Goal: Find specific page/section: Find specific page/section

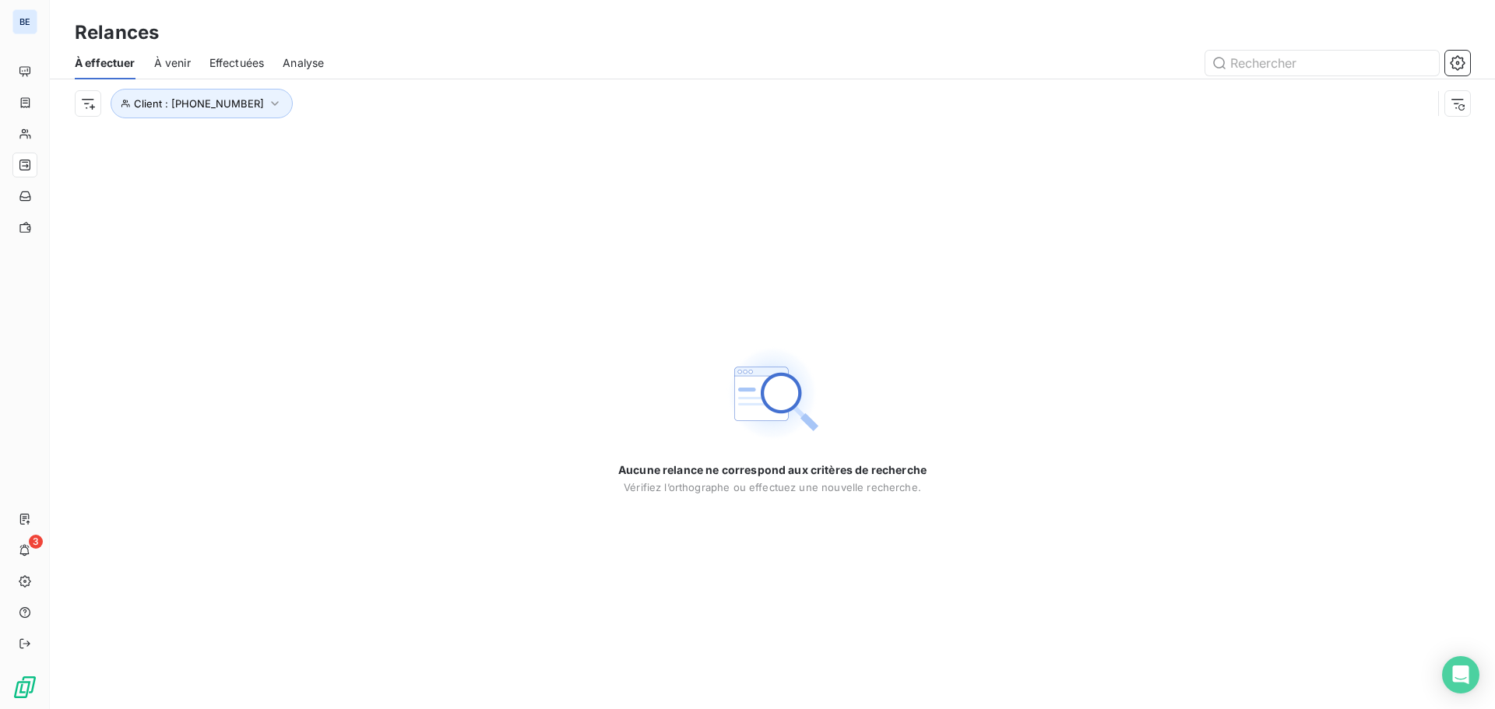
click at [183, 100] on span "Client : [PHONE_NUMBER]" at bounding box center [199, 103] width 130 height 12
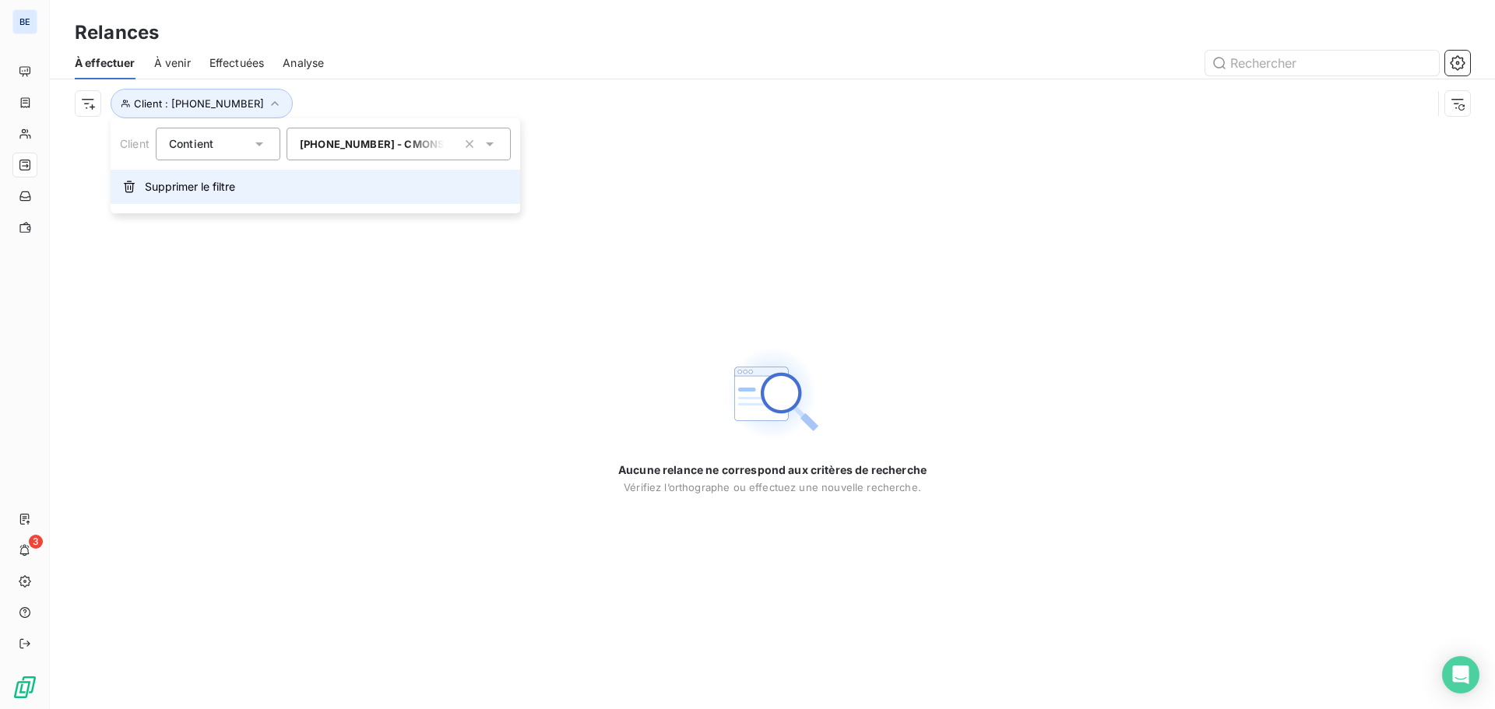
click at [202, 186] on span "Supprimer le filtre" at bounding box center [190, 187] width 90 height 16
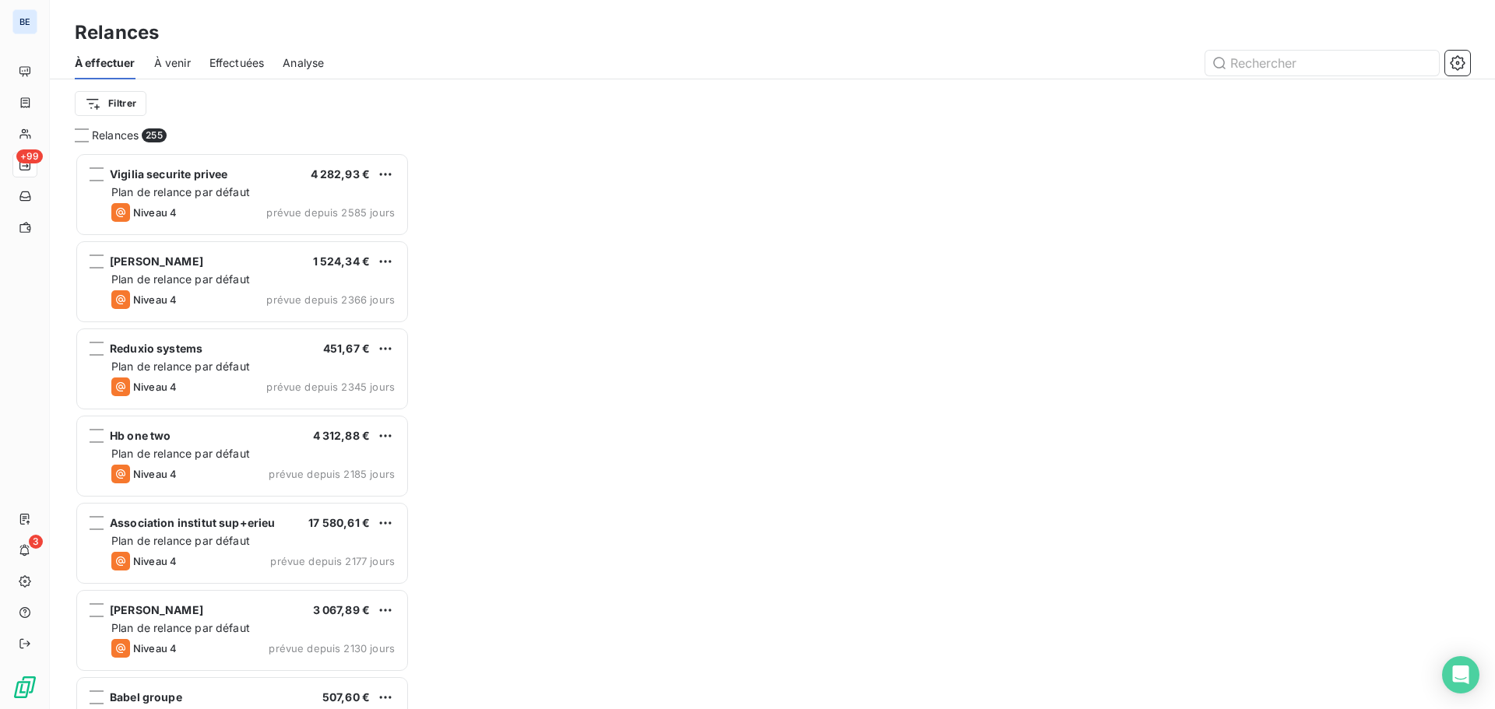
scroll to position [545, 323]
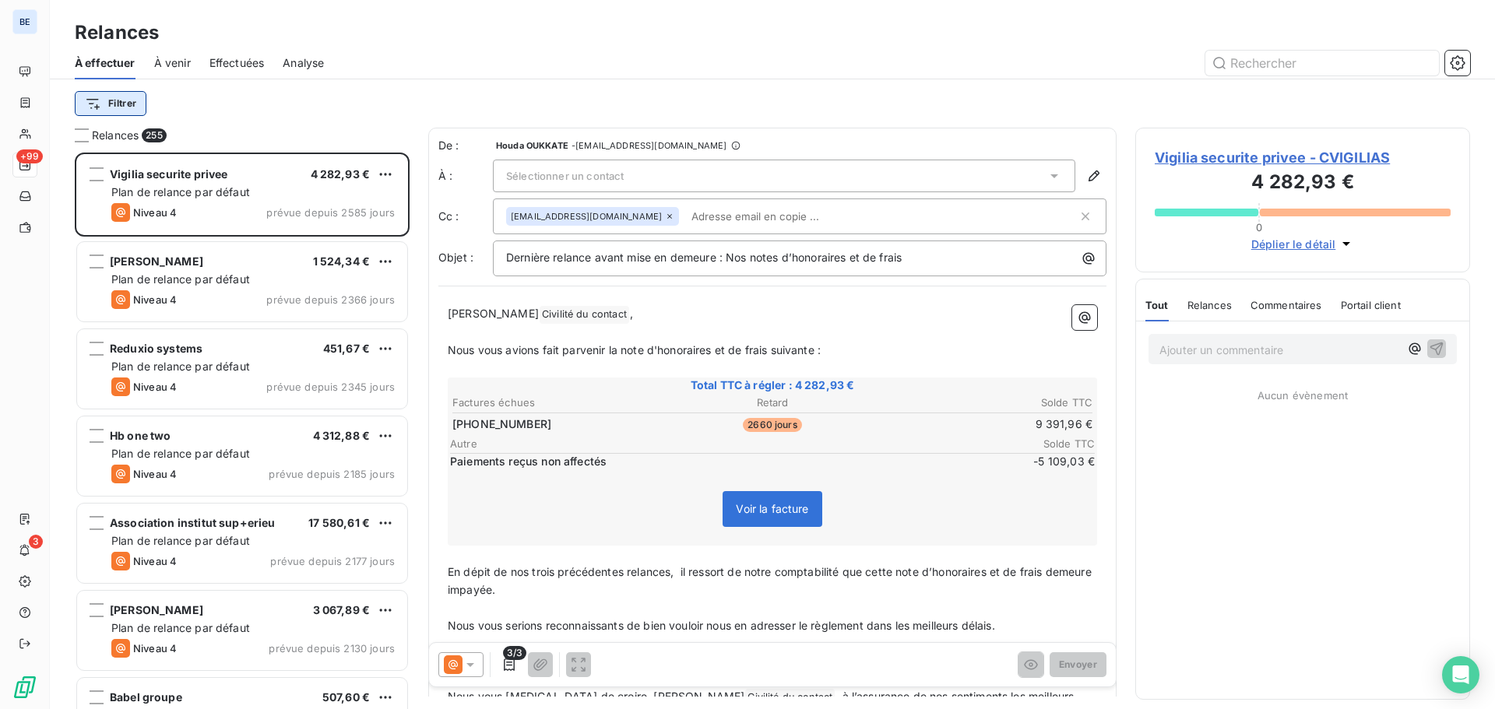
click at [114, 100] on html "BE +99 3 Relances À effectuer À venir Effectuées Analyse Filtrer Relances 255 V…" at bounding box center [747, 354] width 1495 height 709
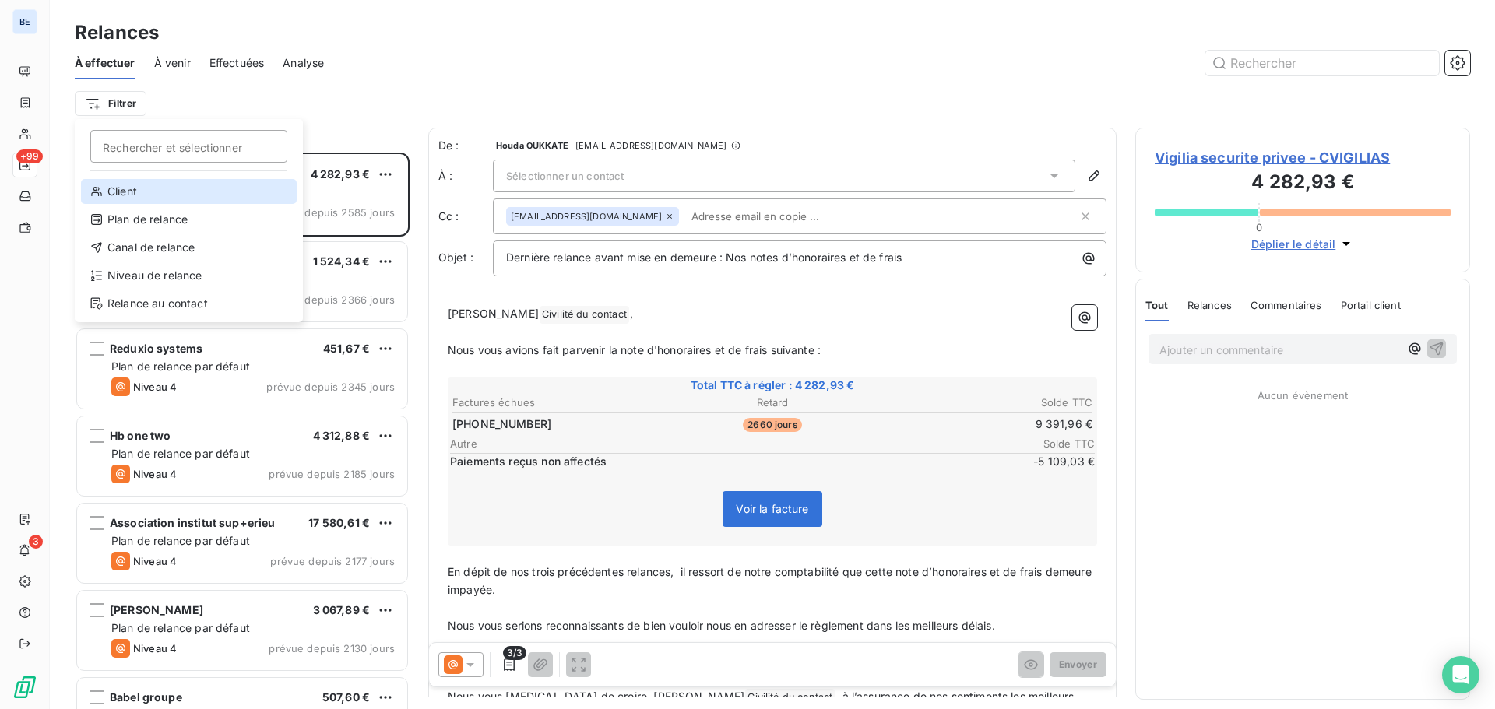
click at [142, 192] on div "Client" at bounding box center [189, 191] width 216 height 25
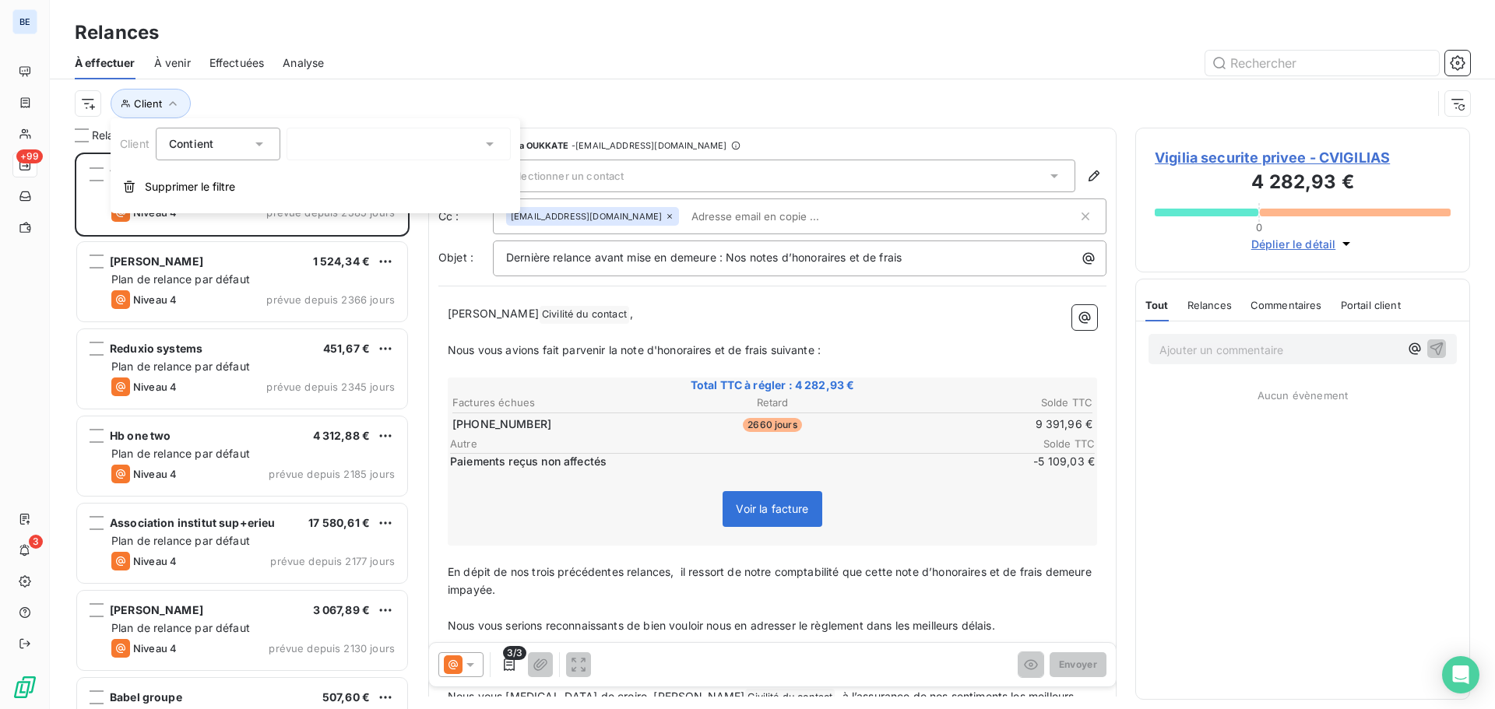
click at [374, 143] on div at bounding box center [399, 144] width 224 height 33
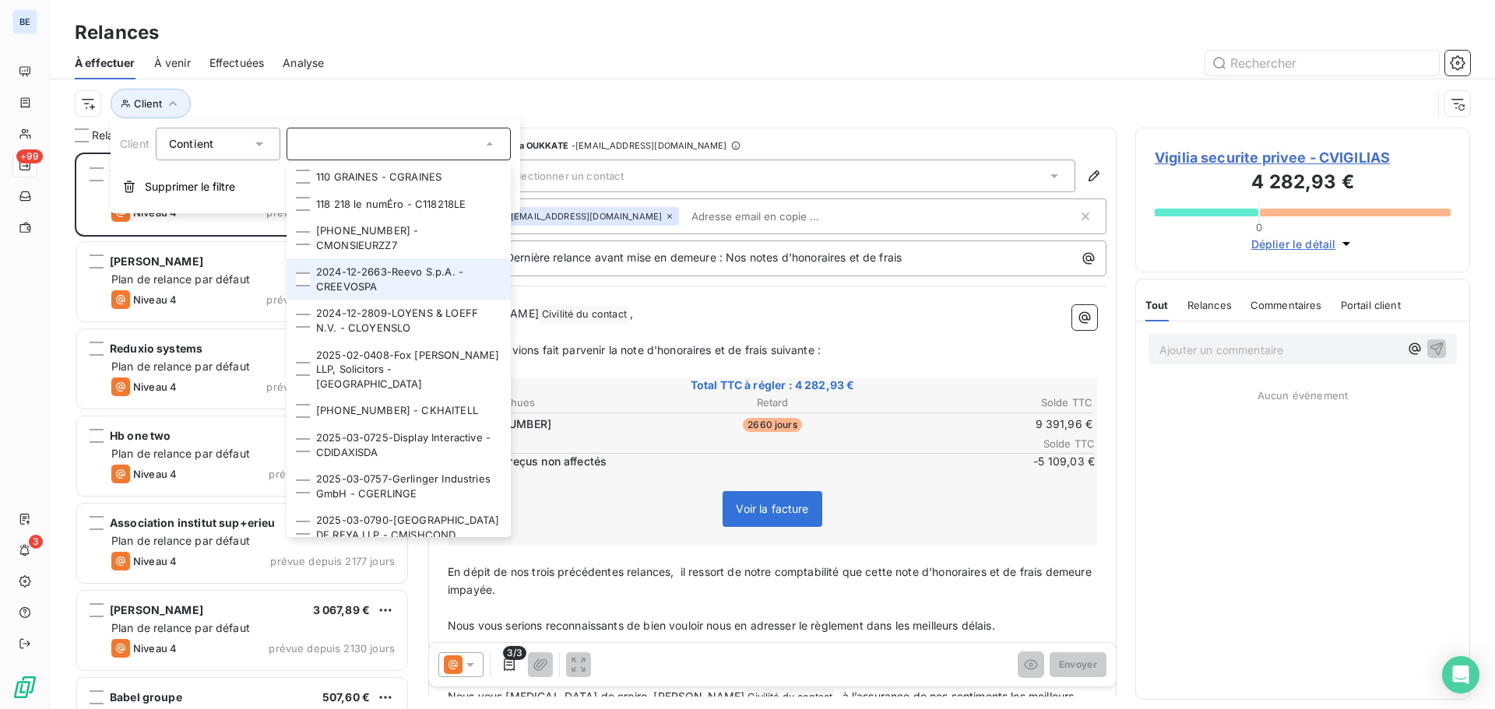
click at [348, 273] on li "2024-12-2663-Reevo S.p.A. - CREEVOSPA" at bounding box center [399, 278] width 224 height 41
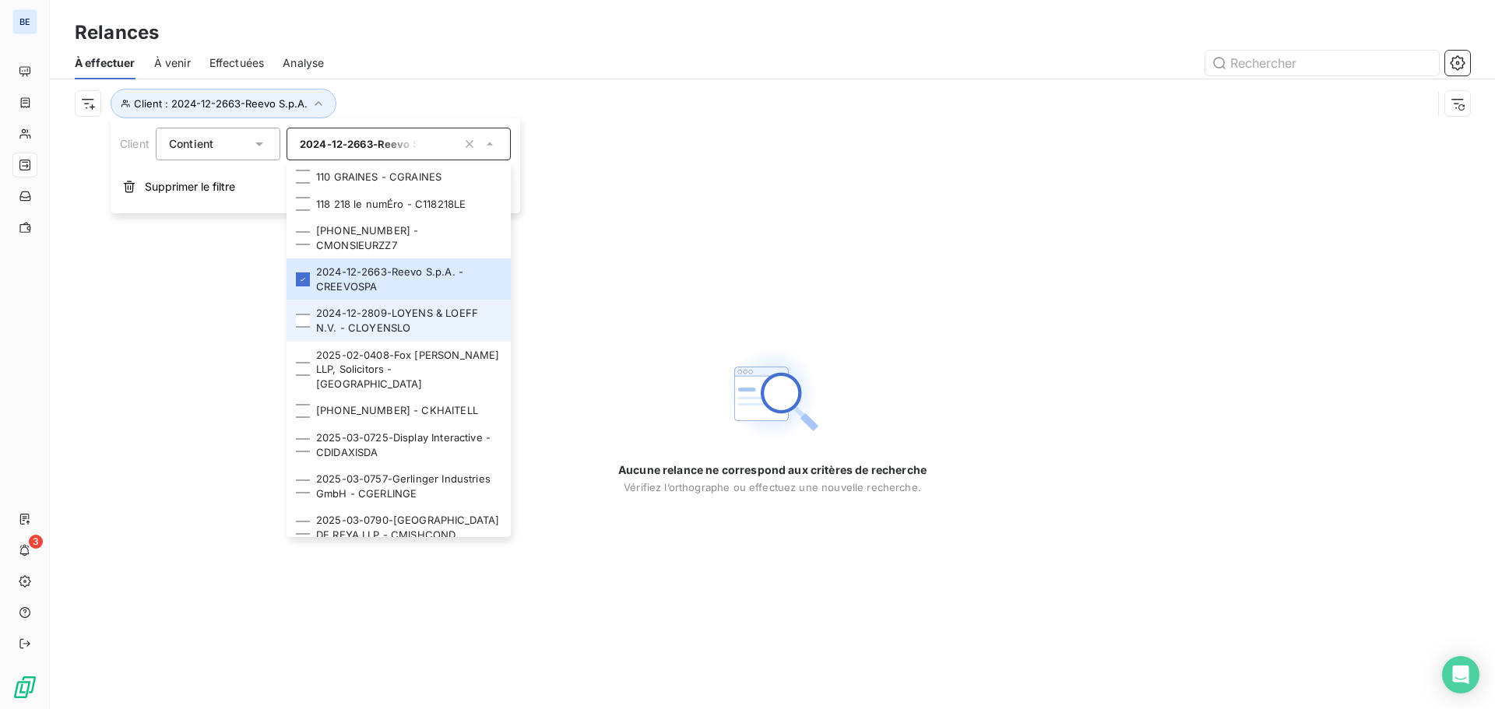
click at [338, 304] on li "2024-12-2809-LOYENS & LOEFF N.V. - CLOYENSLO" at bounding box center [399, 320] width 224 height 41
click at [346, 258] on li "2024-12-2663-Reevo S.p.A. - CREEVOSPA" at bounding box center [399, 278] width 224 height 41
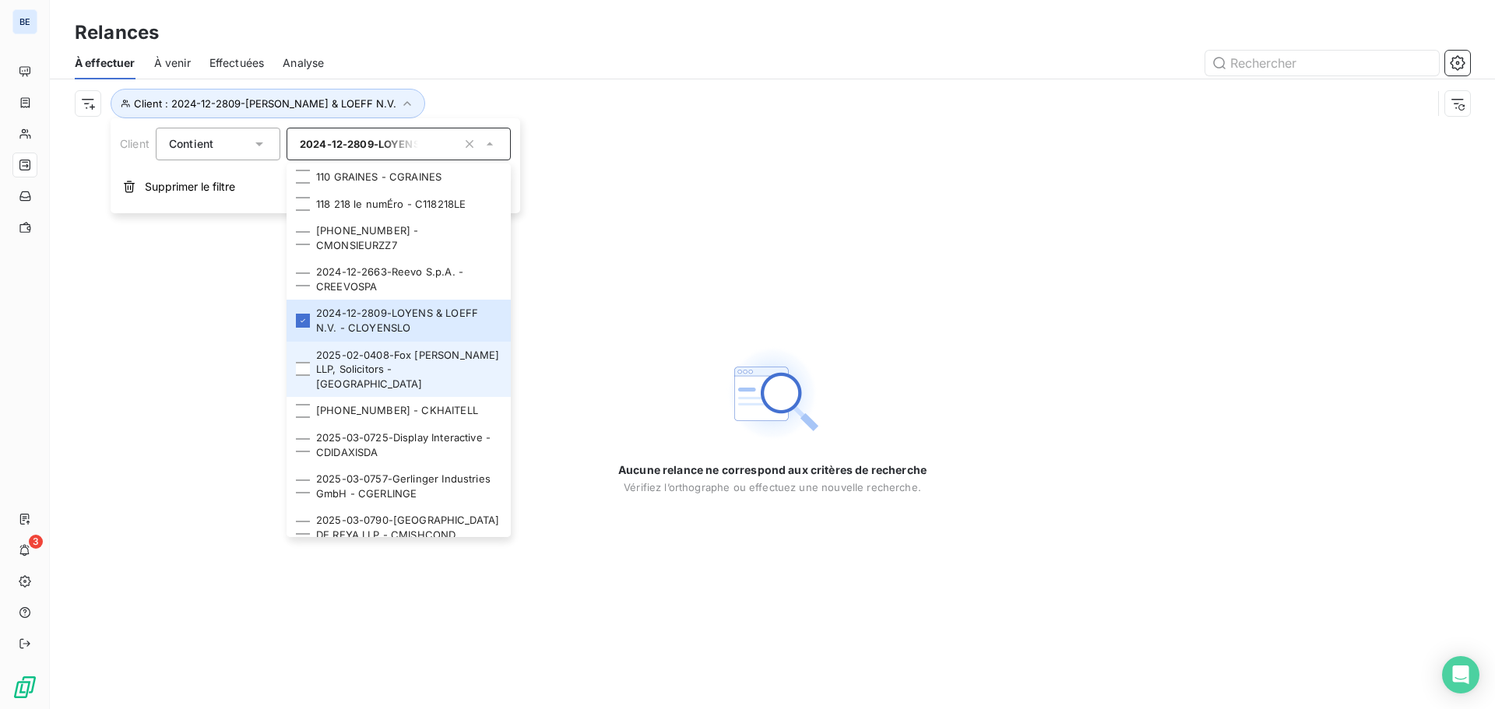
click at [339, 344] on li "2025-02-0408-Fox [PERSON_NAME] LLP, Solicitors - [GEOGRAPHIC_DATA]" at bounding box center [399, 370] width 224 height 56
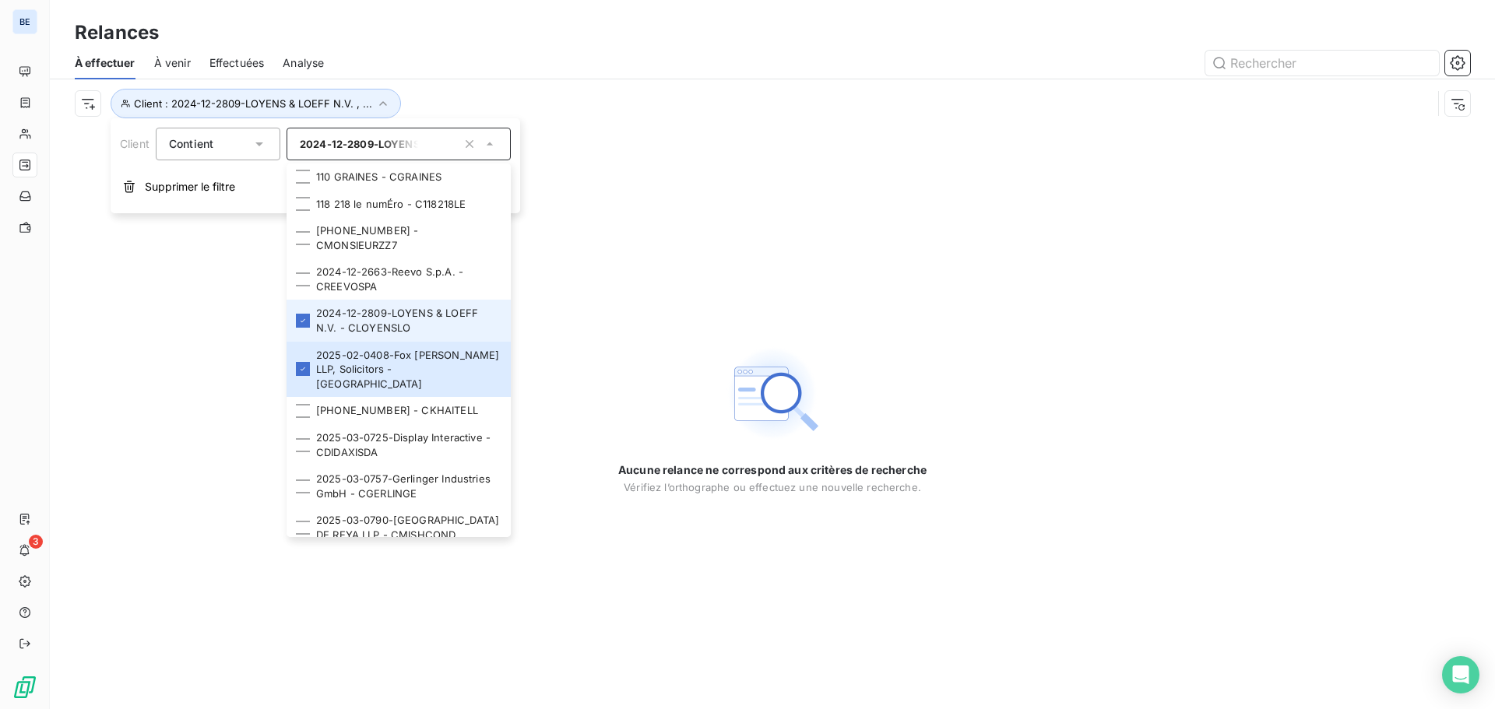
click at [341, 303] on li "2024-12-2809-LOYENS & LOEFF N.V. - CLOYENSLO" at bounding box center [399, 320] width 224 height 41
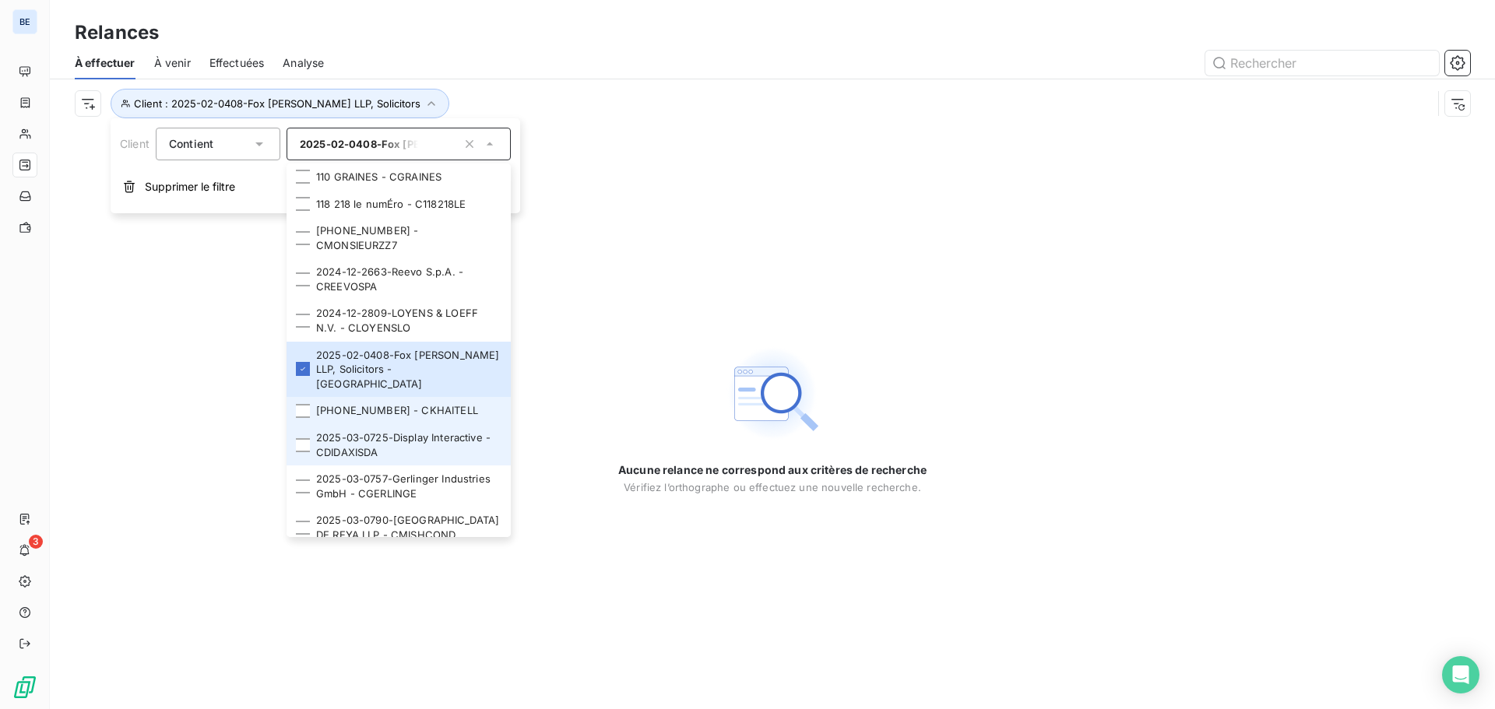
drag, startPoint x: 340, startPoint y: 375, endPoint x: 340, endPoint y: 404, distance: 28.8
click at [341, 397] on li "[PHONE_NUMBER] - CKHAITELL" at bounding box center [399, 410] width 224 height 27
click at [337, 424] on li "2025-03-0725-Display Interactive - CDIDAXISDA" at bounding box center [399, 444] width 224 height 41
click at [348, 397] on li "[PHONE_NUMBER] - CKHAITELL" at bounding box center [399, 410] width 224 height 27
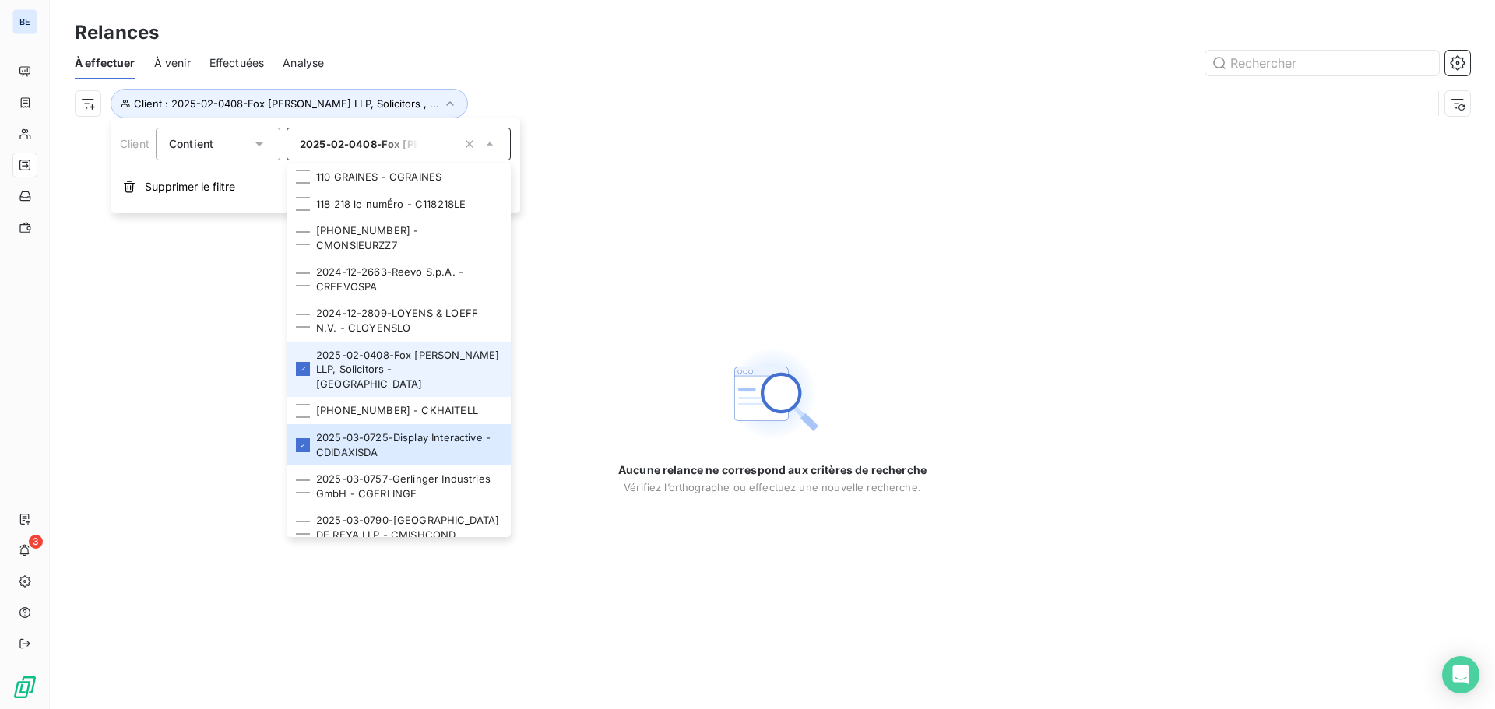
click at [348, 342] on li "2025-02-0408-Fox [PERSON_NAME] LLP, Solicitors - [GEOGRAPHIC_DATA]" at bounding box center [399, 370] width 224 height 56
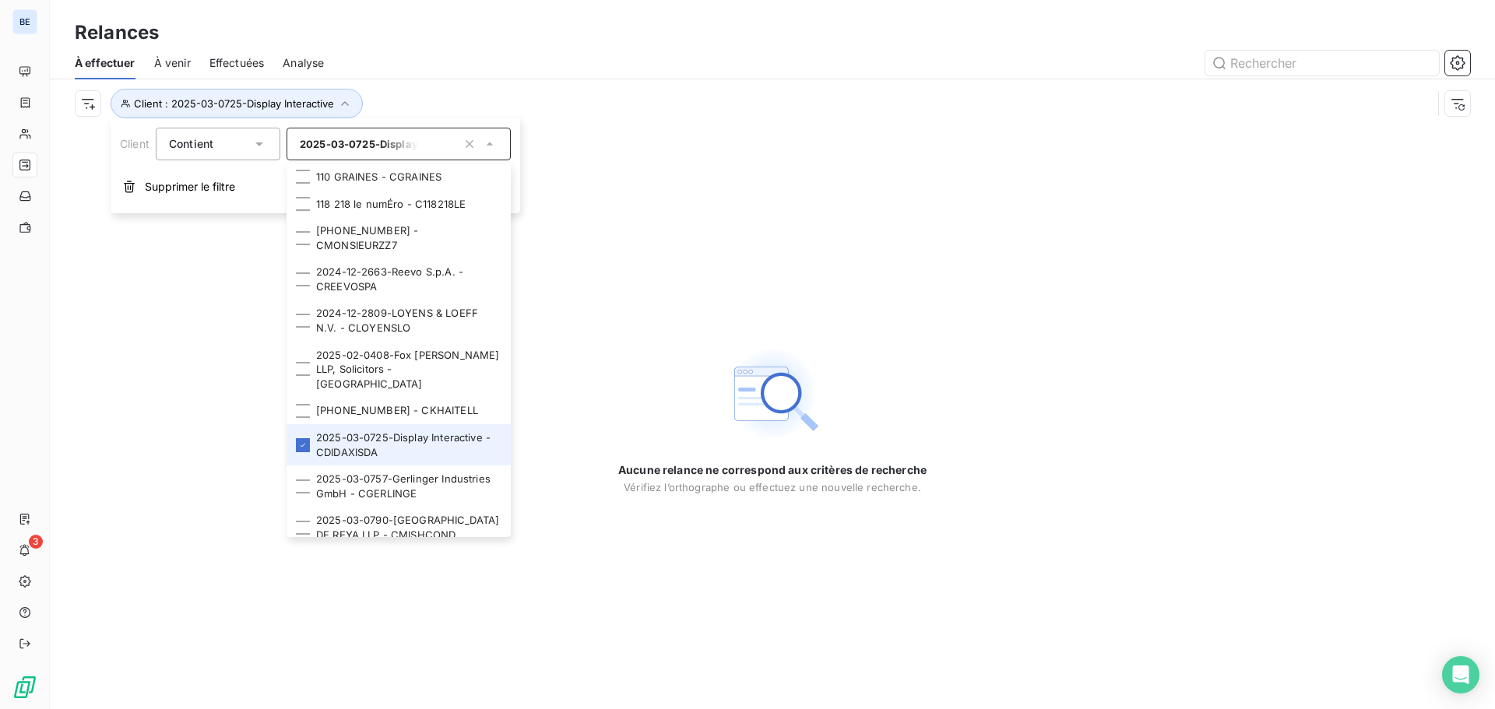
click at [339, 424] on li "2025-03-0725-Display Interactive - CDIDAXISDA" at bounding box center [399, 444] width 224 height 41
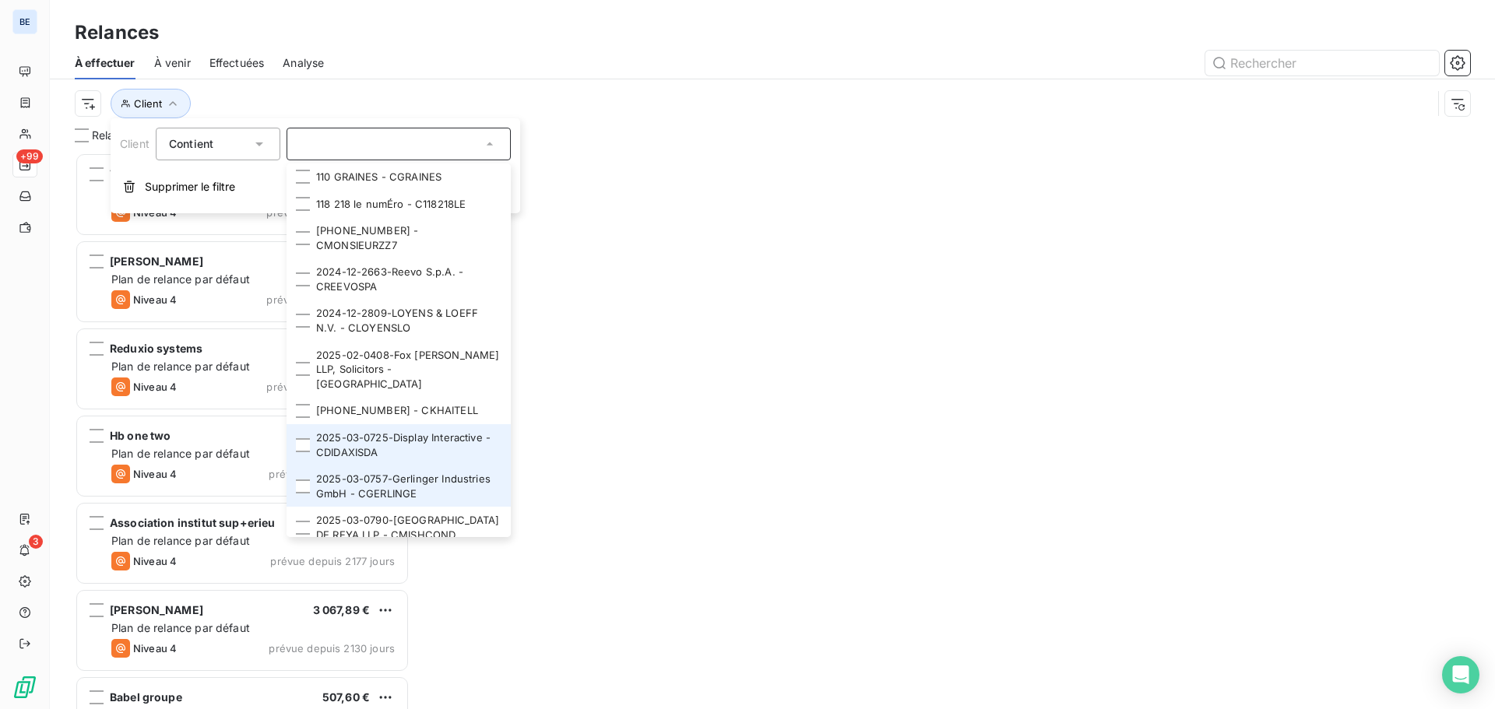
scroll to position [545, 323]
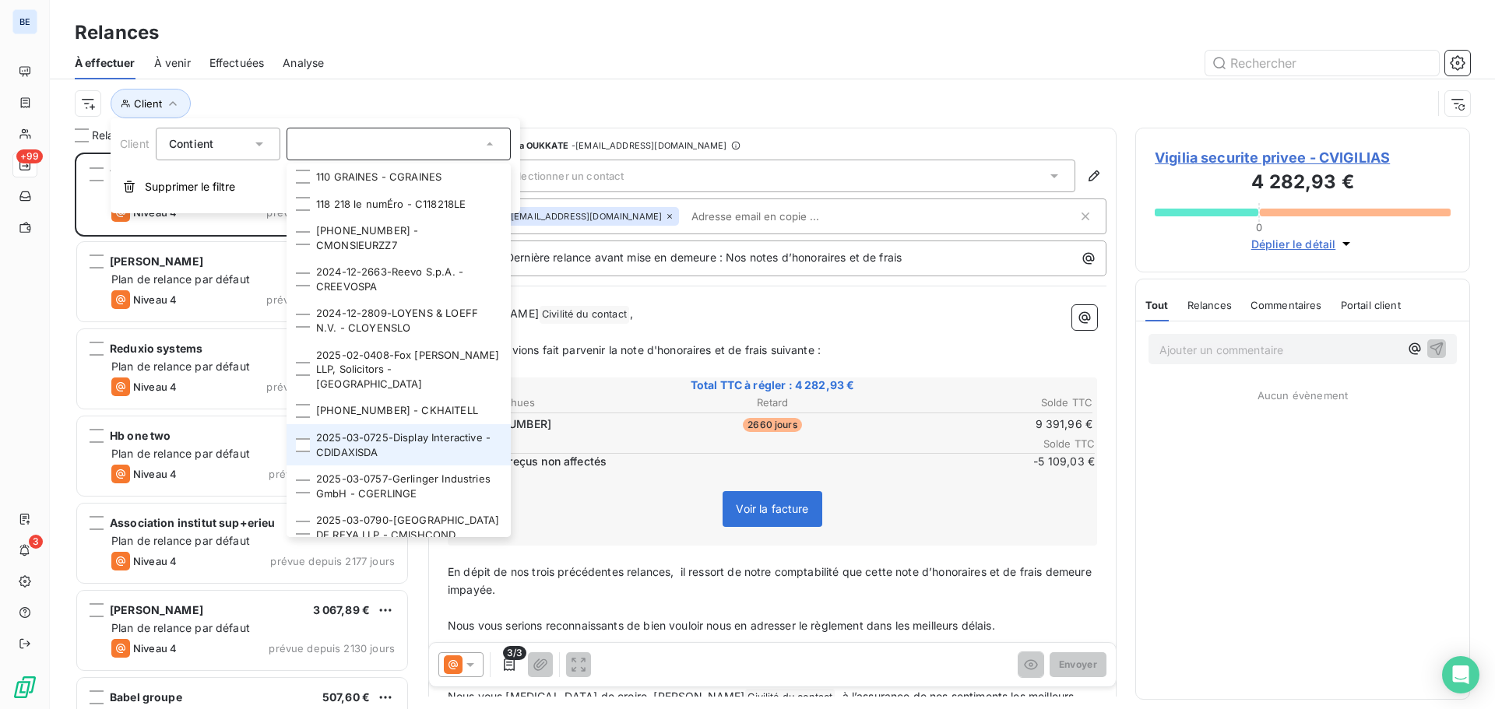
click at [358, 424] on li "2025-03-0725-Display Interactive - CDIDAXISDA" at bounding box center [399, 444] width 224 height 41
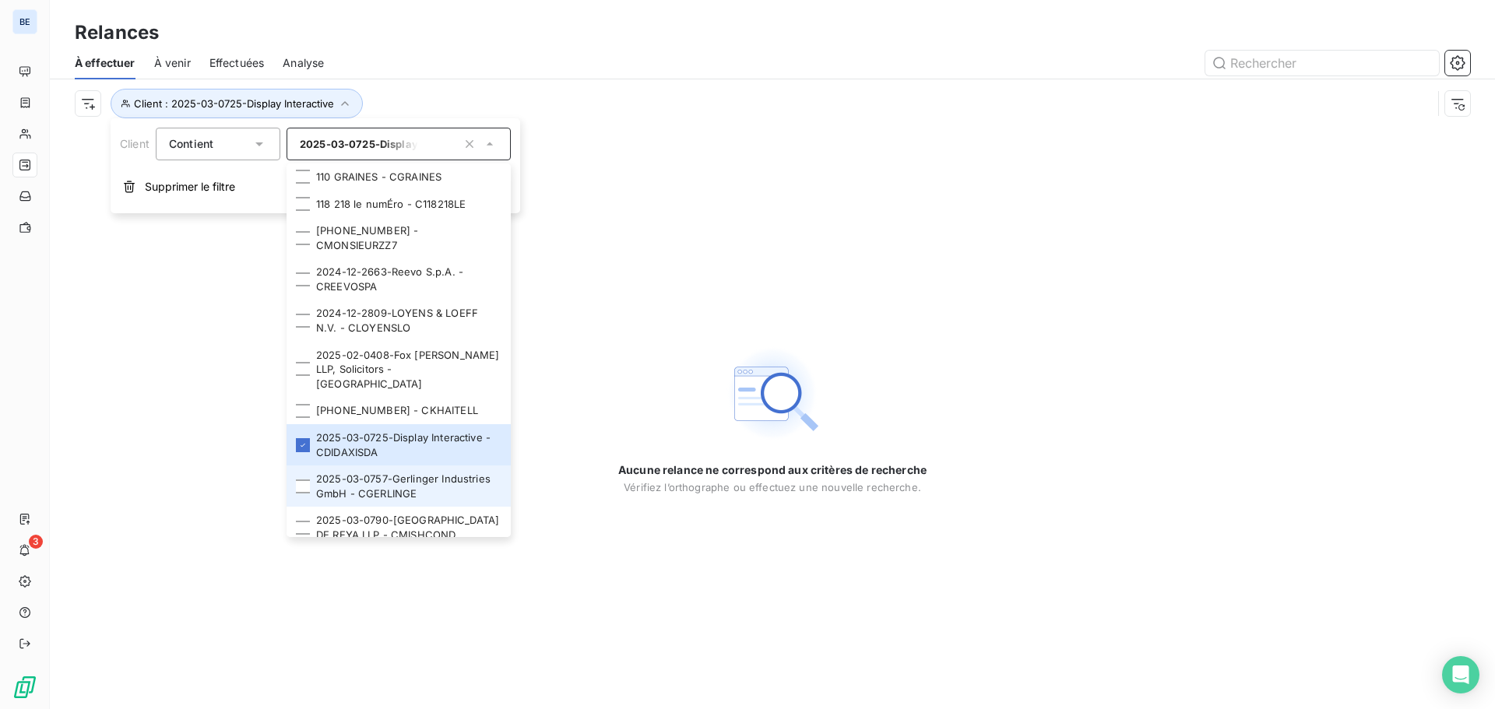
click at [360, 466] on li "2025-03-0757-Gerlinger Industries GmbH - CGERLINGE" at bounding box center [399, 486] width 224 height 41
click at [359, 424] on li "2025-03-0725-Display Interactive - CDIDAXISDA" at bounding box center [399, 444] width 224 height 41
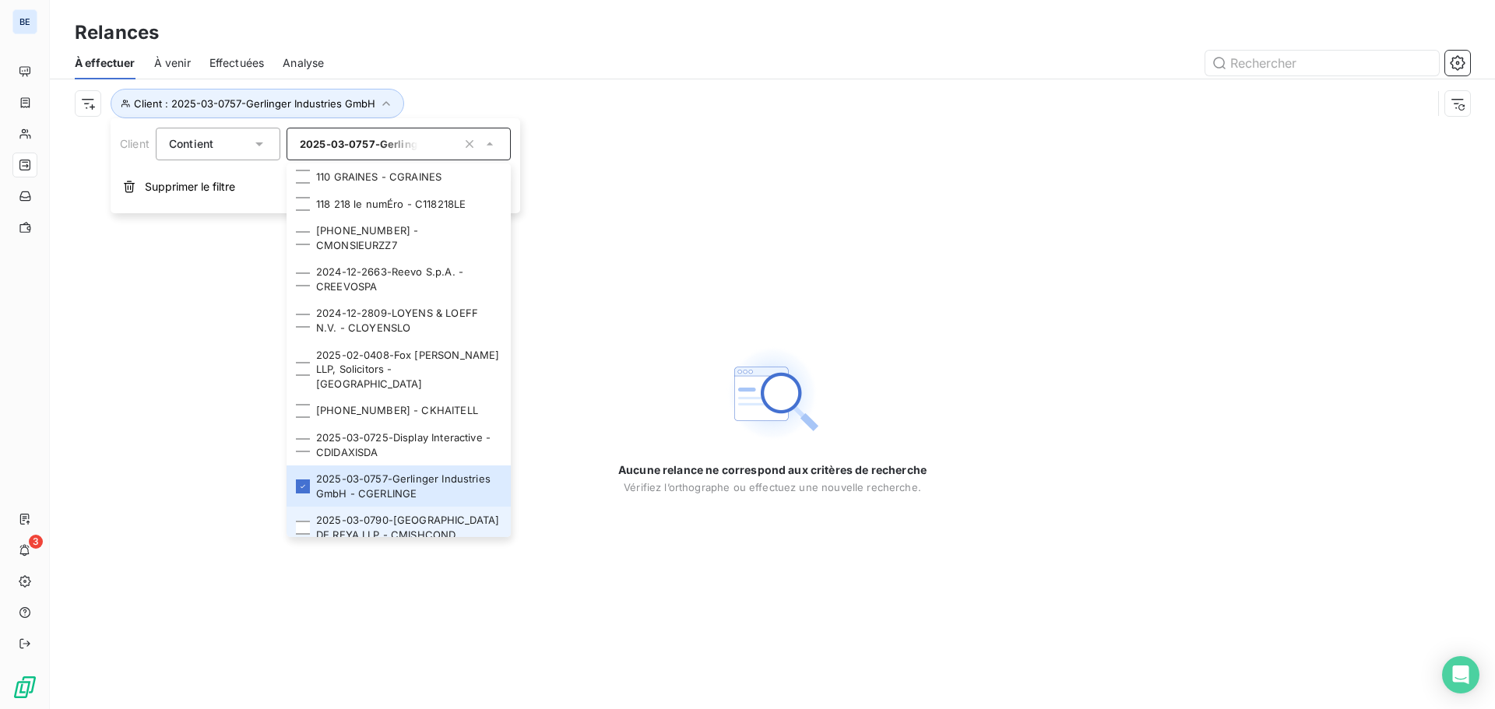
click at [361, 507] on li "2025-03-0790-[GEOGRAPHIC_DATA] DE REYA LLP - CMISHCOND" at bounding box center [399, 527] width 224 height 41
click at [374, 466] on li "2025-03-0757-Gerlinger Industries GmbH - CGERLINGE" at bounding box center [399, 486] width 224 height 41
click at [371, 507] on li "2025-03-0790-[GEOGRAPHIC_DATA] DE REYA LLP - CMISHCOND" at bounding box center [399, 527] width 224 height 41
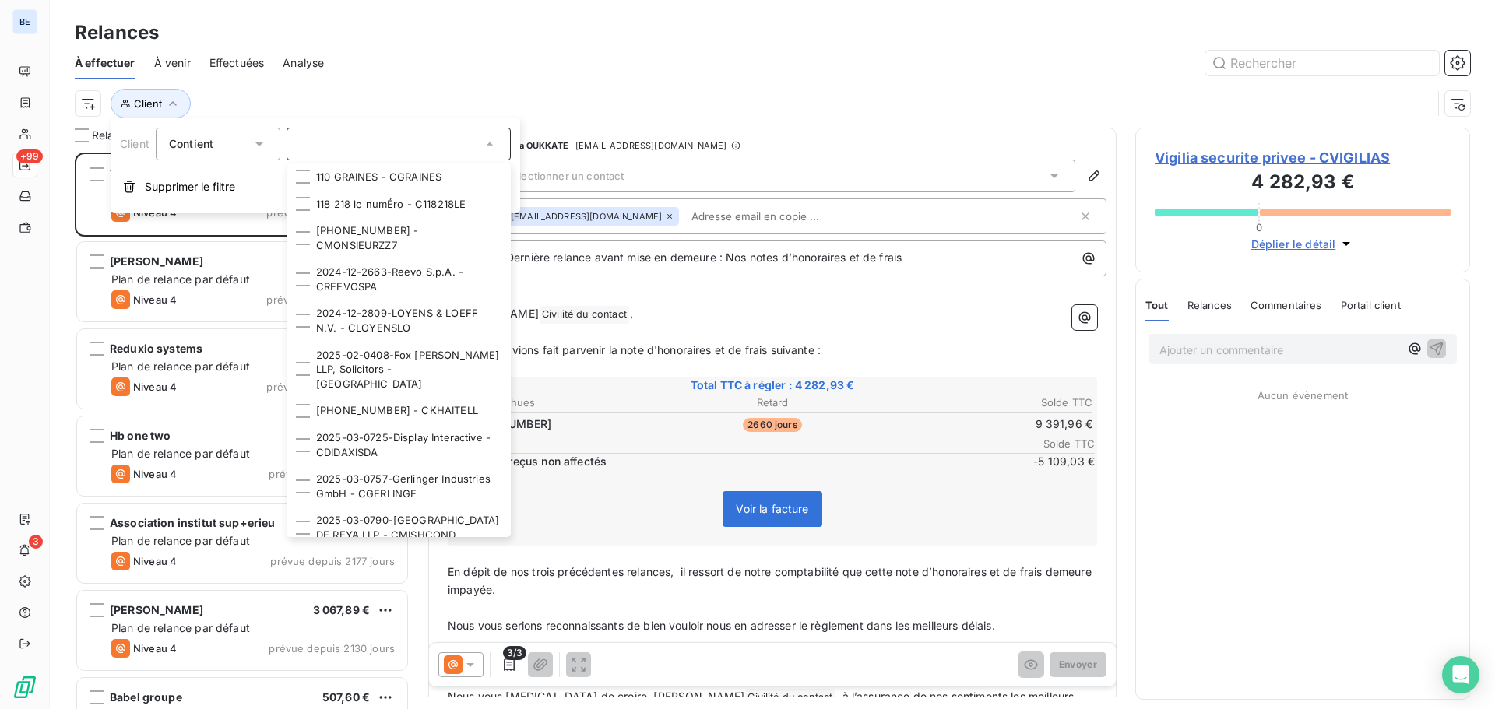
scroll to position [545, 323]
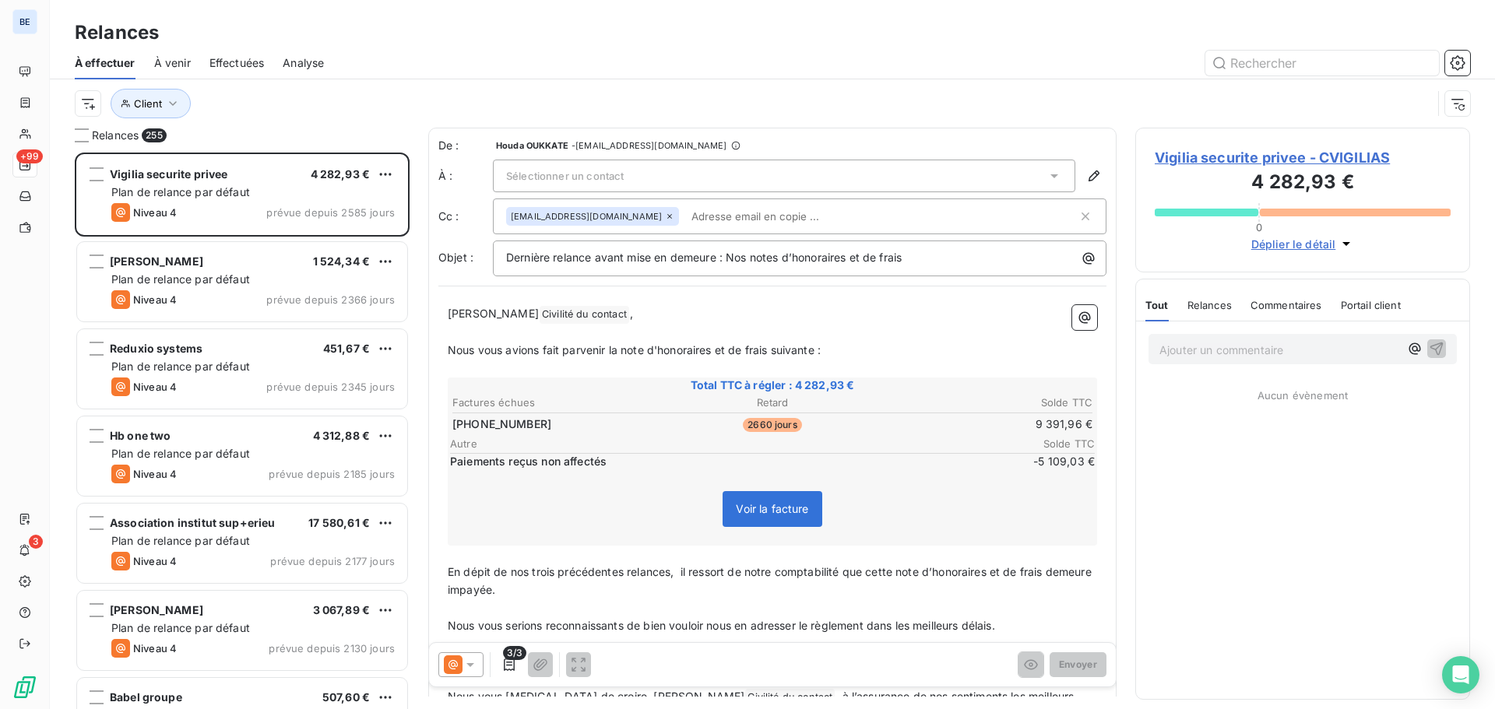
click at [565, 28] on div "Relances" at bounding box center [772, 33] width 1445 height 28
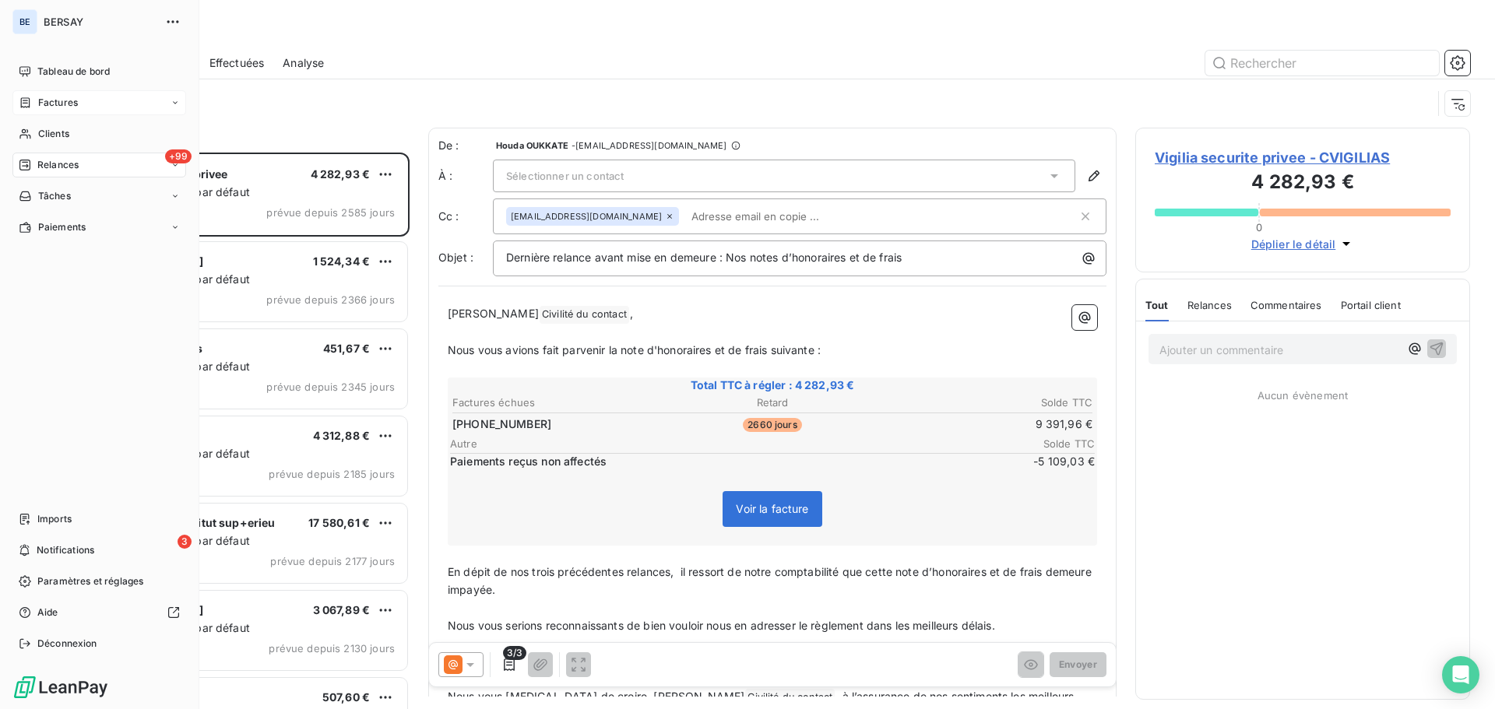
click at [65, 101] on span "Factures" at bounding box center [58, 103] width 40 height 14
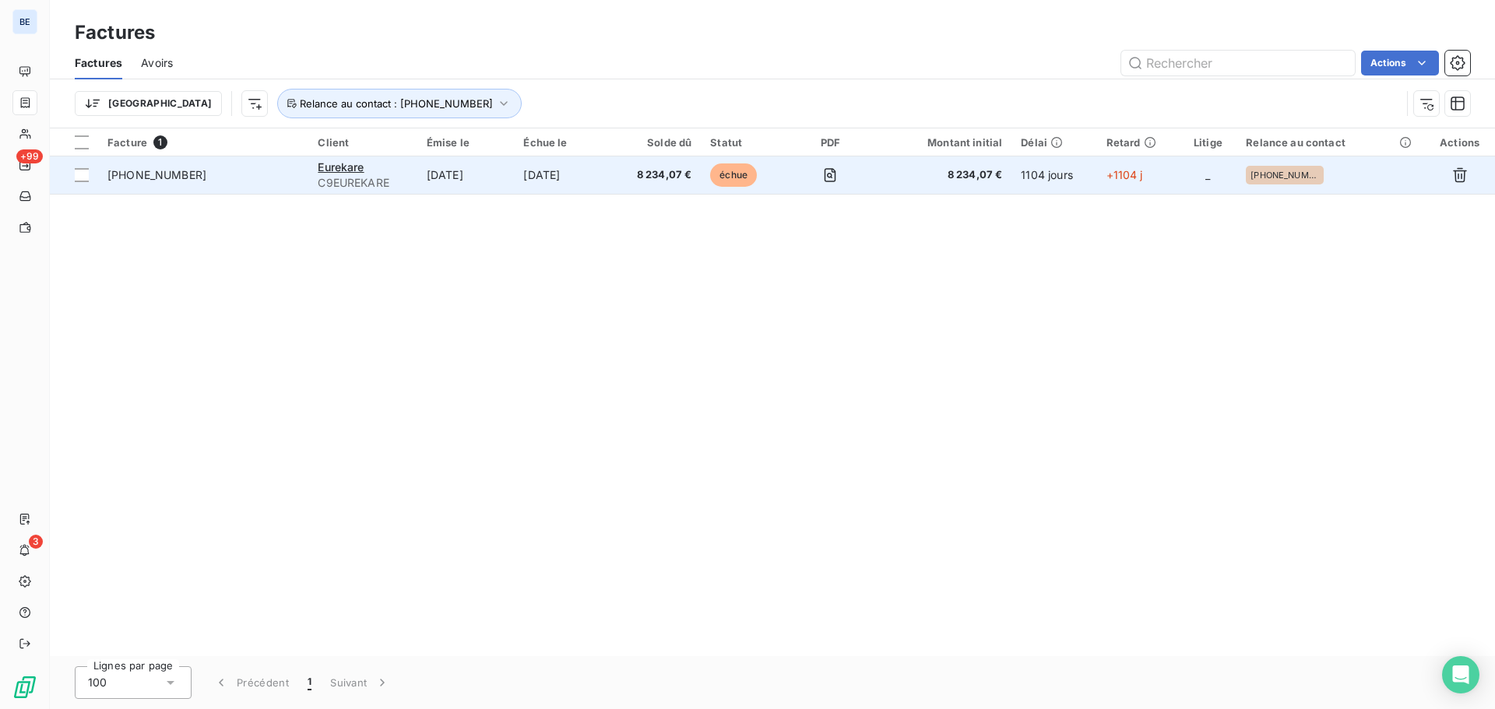
drag, startPoint x: 892, startPoint y: 480, endPoint x: 816, endPoint y: 180, distance: 310.1
click at [894, 469] on div "Facture 1 Client Émise le Échue le Solde dû Statut PDF Montant initial Délai Re…" at bounding box center [772, 392] width 1445 height 528
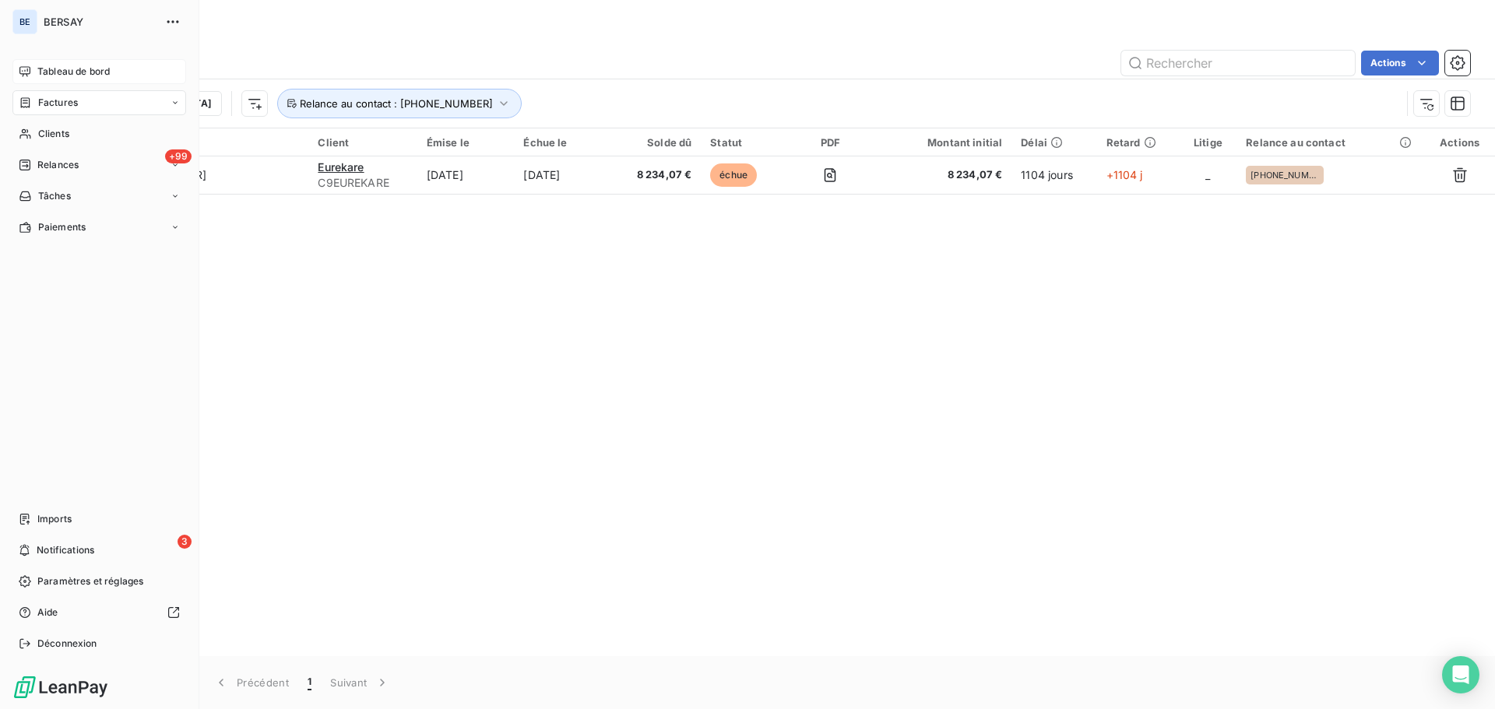
click at [72, 77] on span "Tableau de bord" at bounding box center [73, 72] width 72 height 14
